Goal: Information Seeking & Learning: Learn about a topic

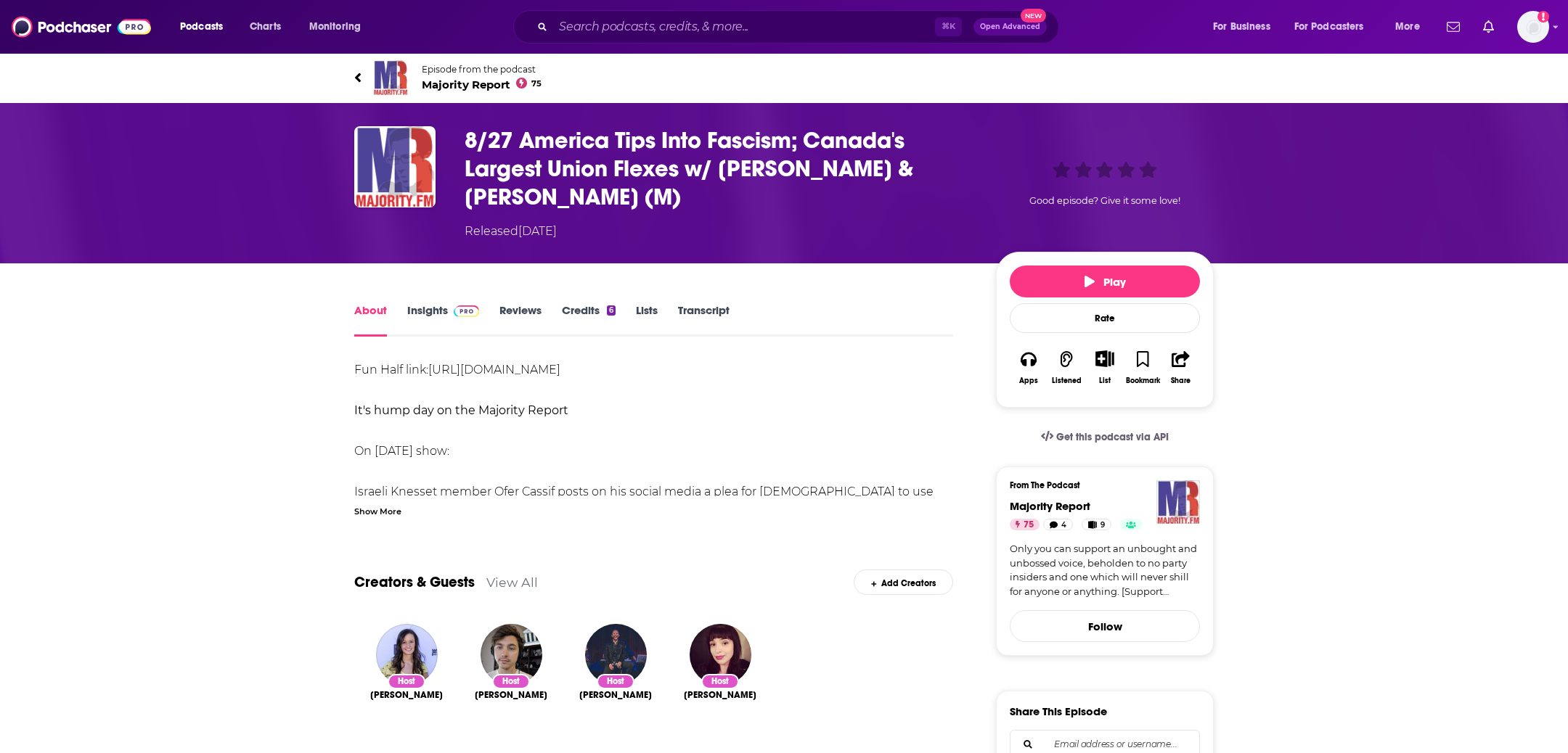
click at [695, 305] on link "Transcript" at bounding box center [704, 319] width 52 height 33
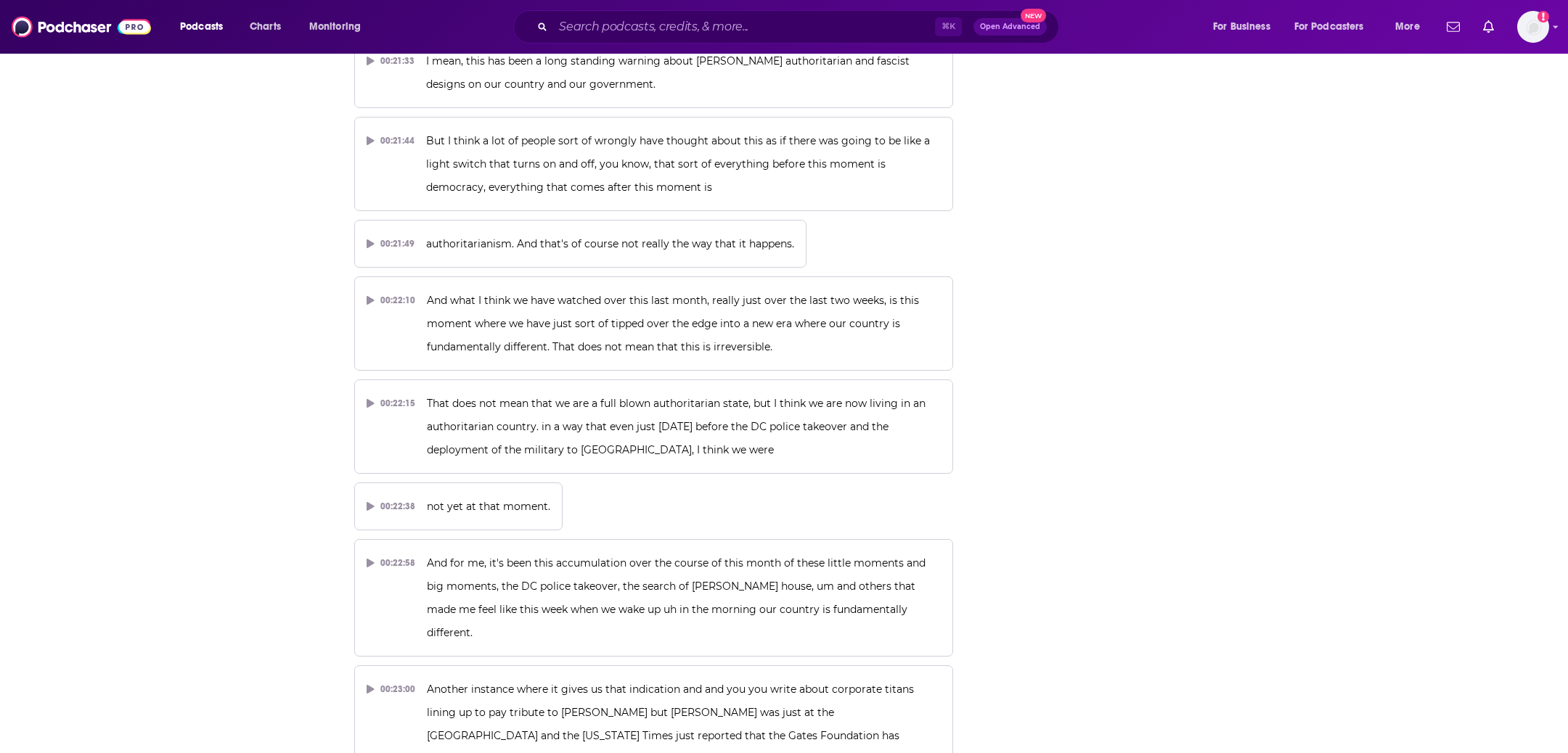
scroll to position [917, 0]
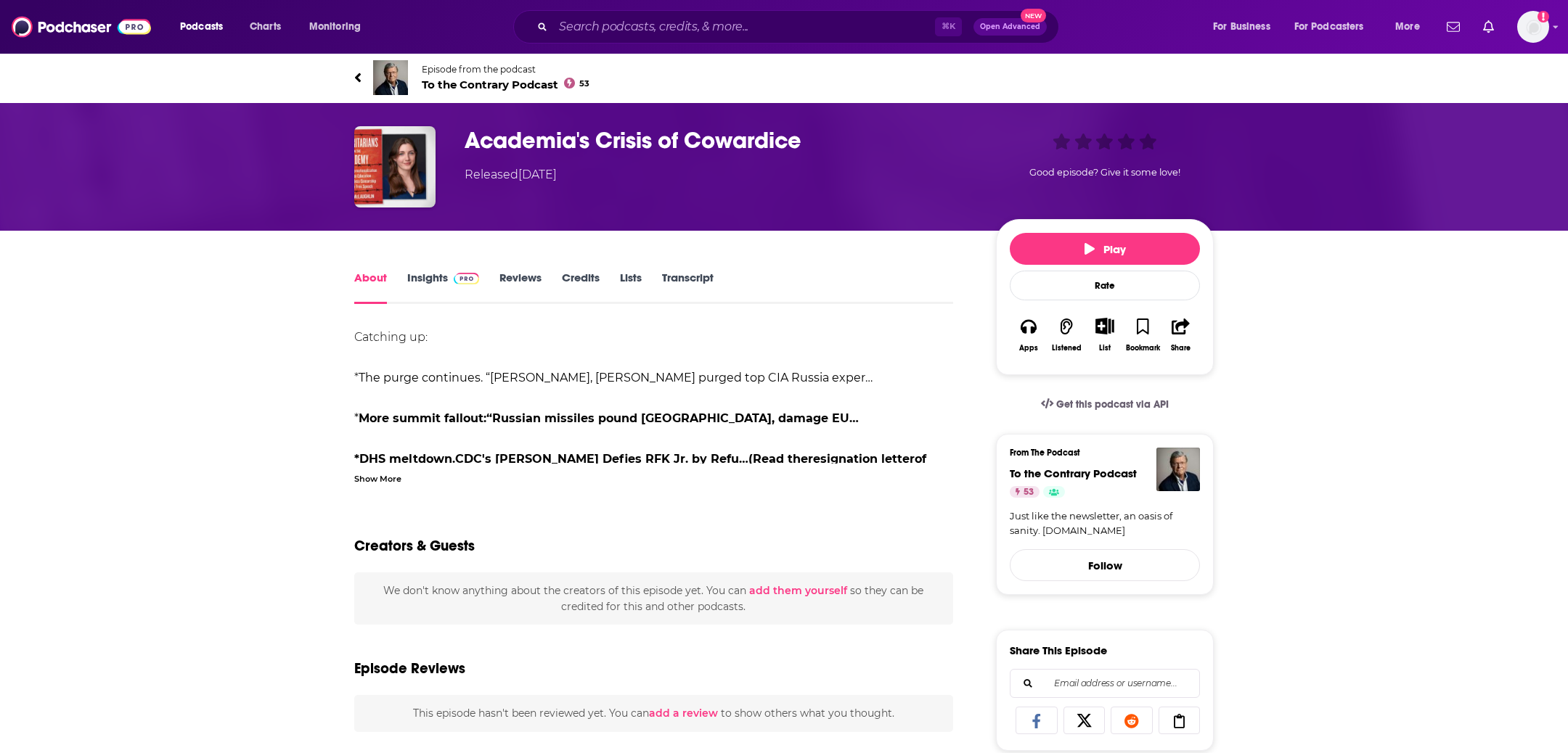
click at [694, 280] on link "Transcript" at bounding box center [688, 287] width 52 height 33
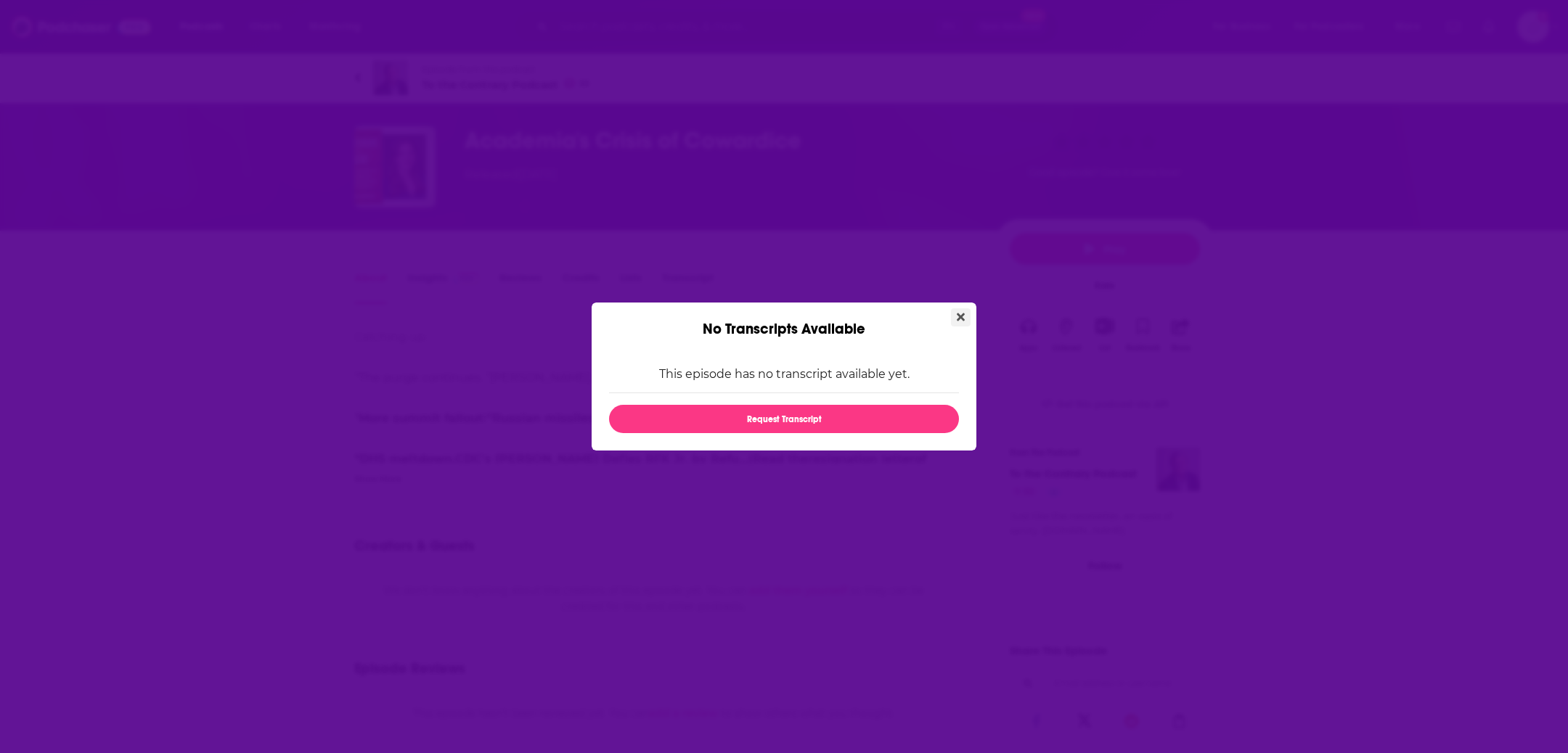
click at [957, 314] on icon "Close" at bounding box center [961, 317] width 8 height 11
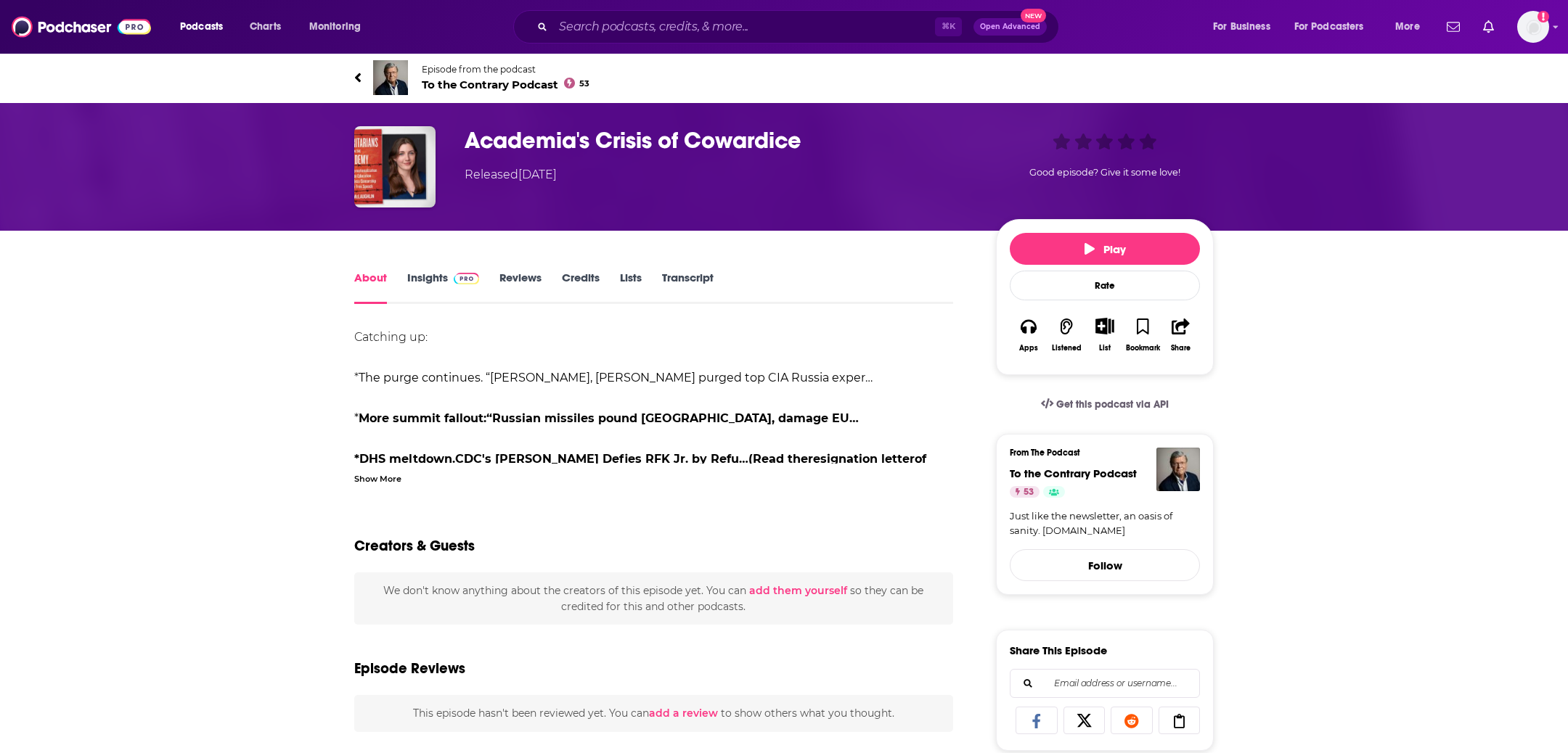
click at [381, 481] on div "Show More" at bounding box center [377, 477] width 48 height 14
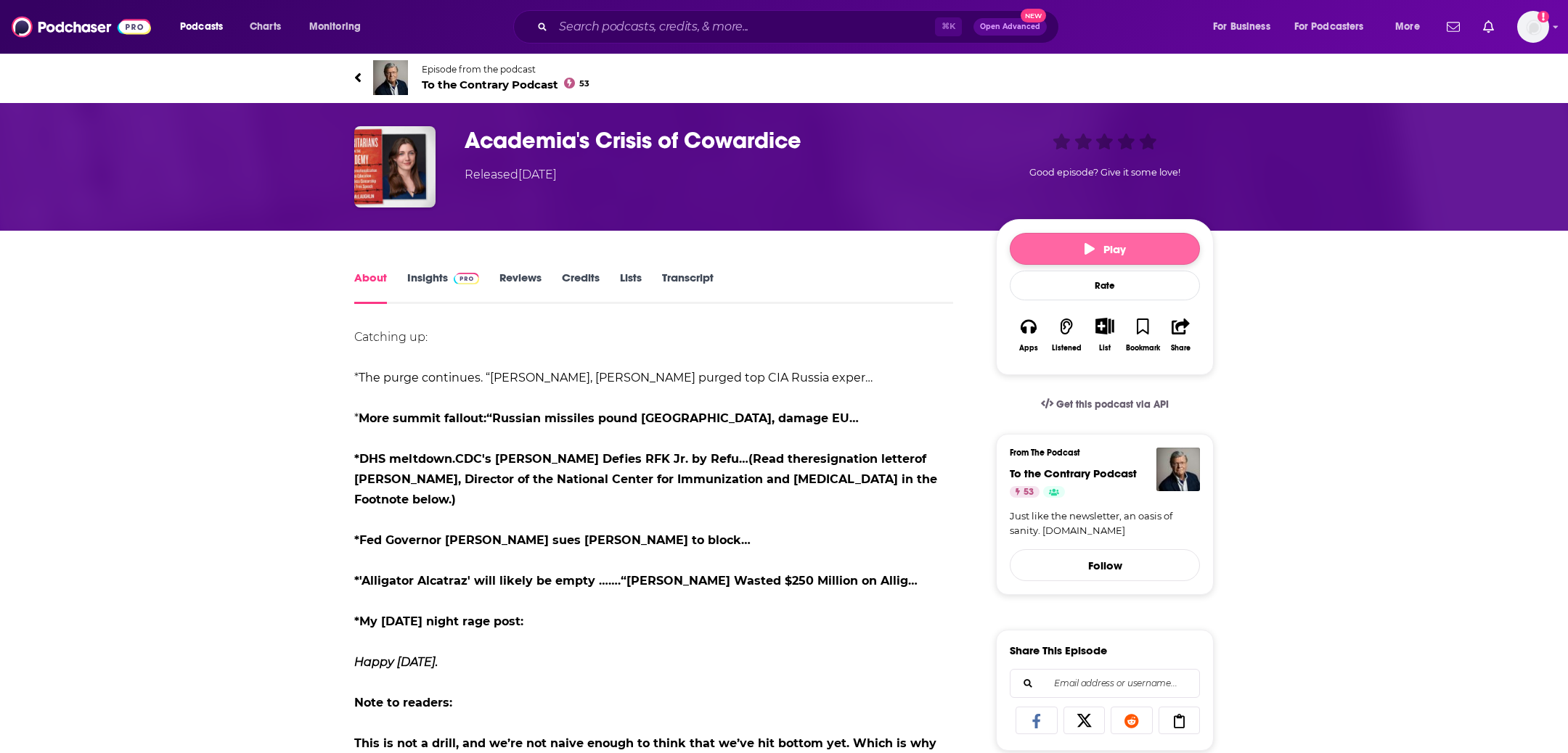
click at [1060, 235] on button "Play" at bounding box center [1105, 249] width 190 height 32
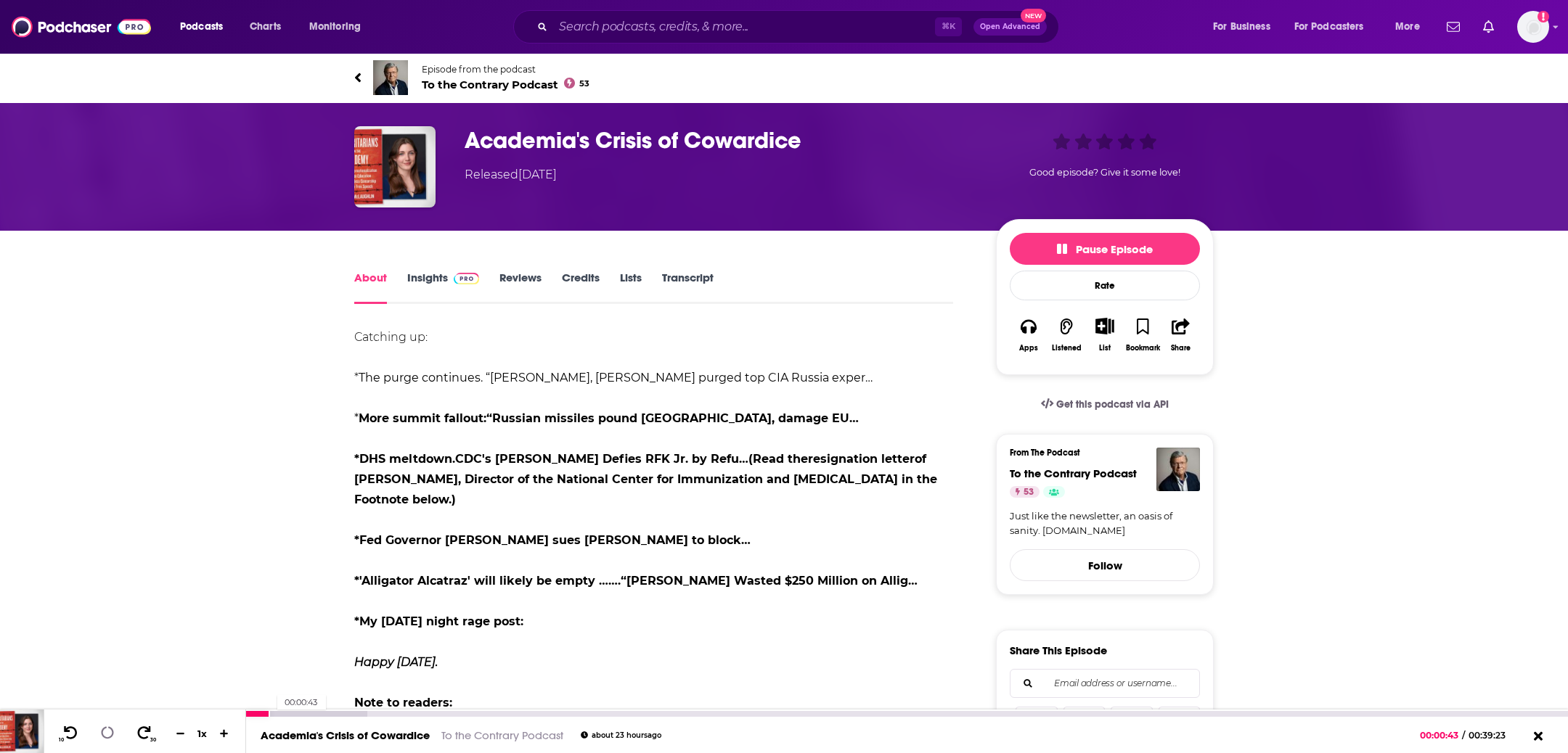
click at [269, 715] on div at bounding box center [306, 713] width 120 height 6
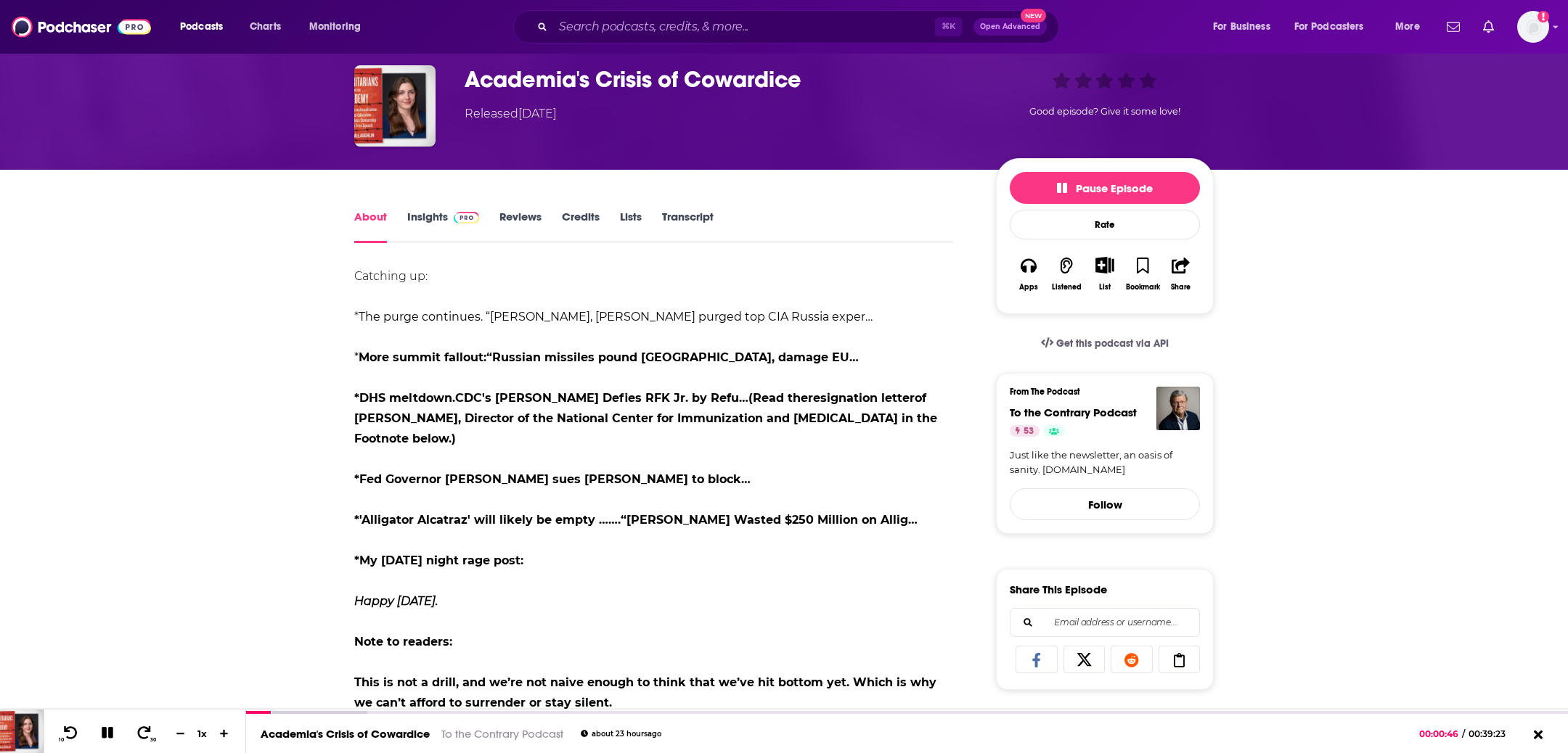
scroll to position [63, 0]
